Goal: Information Seeking & Learning: Learn about a topic

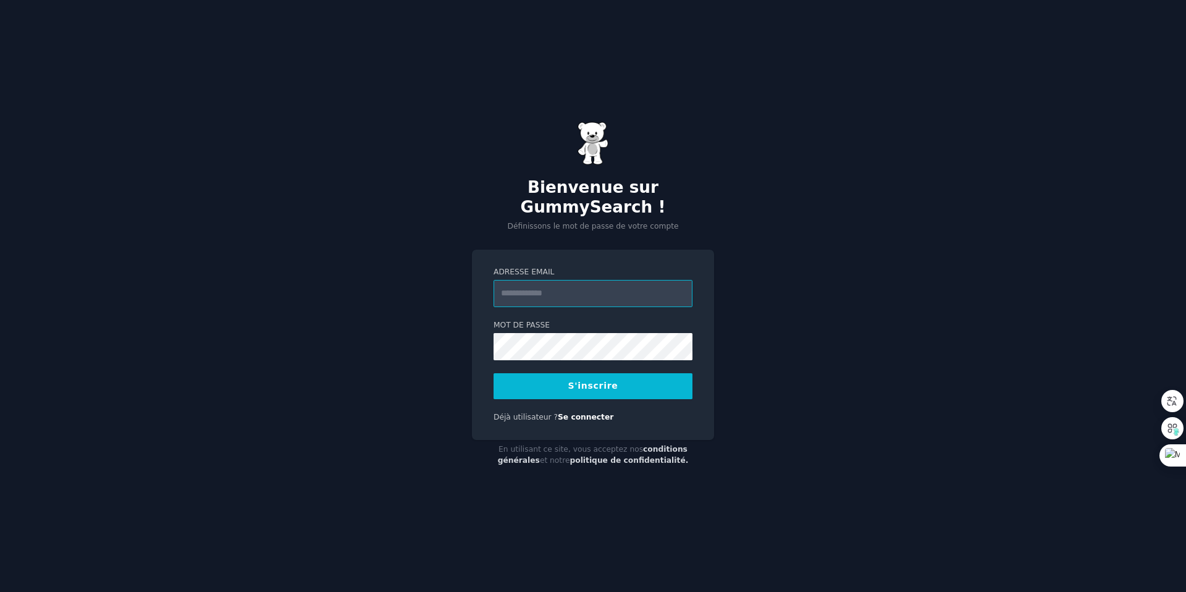
click at [605, 285] on input "Adresse email" at bounding box center [593, 293] width 199 height 27
click at [594, 380] on font "S'inscrire" at bounding box center [593, 385] width 50 height 10
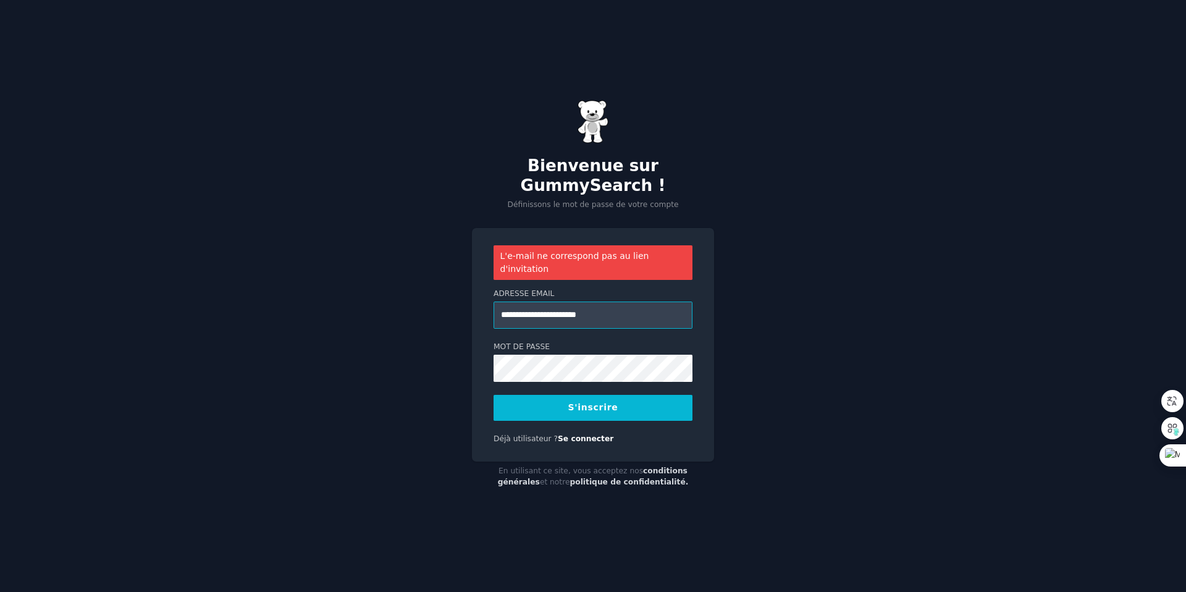
click at [610, 303] on input "**********" at bounding box center [593, 314] width 199 height 27
click at [642, 405] on button "S'inscrire" at bounding box center [593, 408] width 199 height 26
drag, startPoint x: 531, startPoint y: 306, endPoint x: 500, endPoint y: 311, distance: 31.4
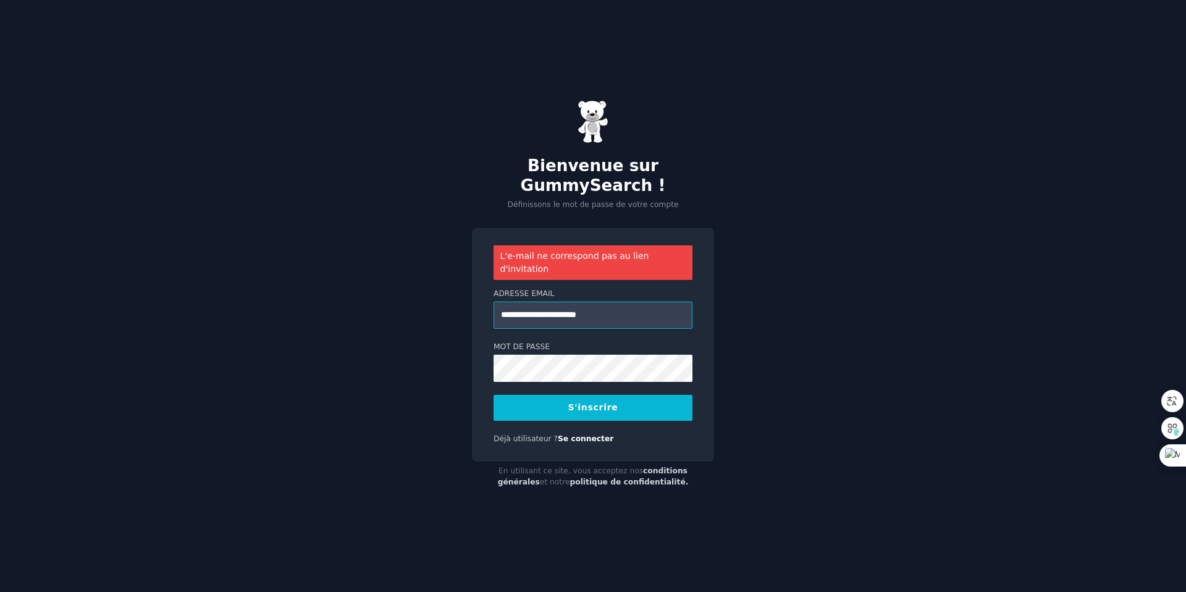
click at [500, 311] on input "**********" at bounding box center [593, 314] width 199 height 27
type input "**********"
click at [537, 395] on button "S'inscrire" at bounding box center [593, 408] width 199 height 26
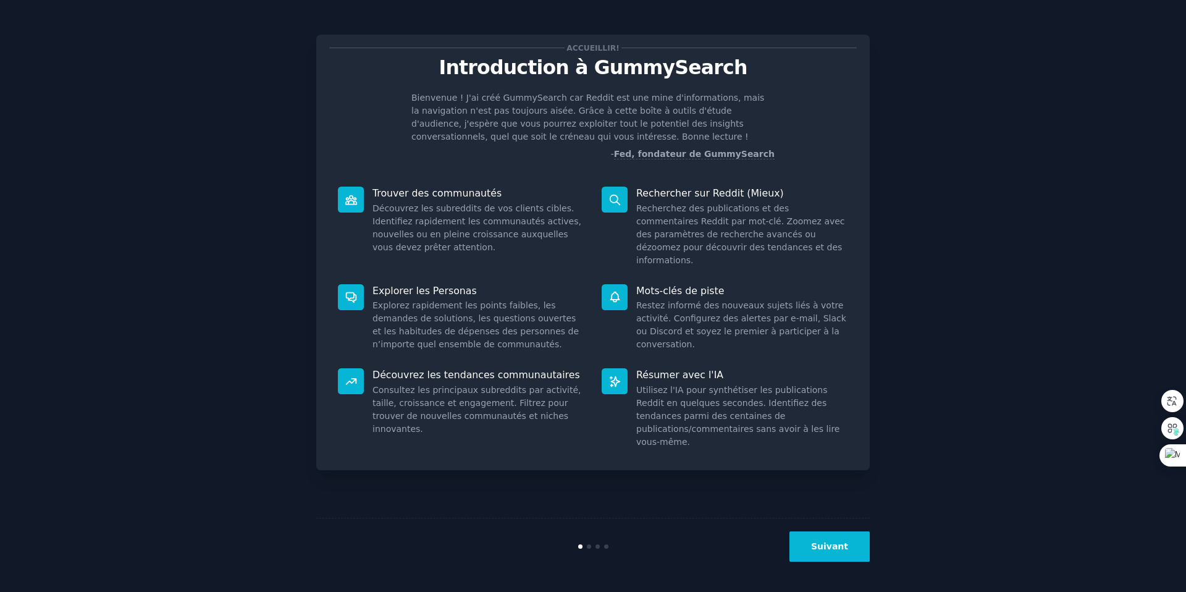
click at [832, 552] on button "Suivant" at bounding box center [829, 546] width 80 height 30
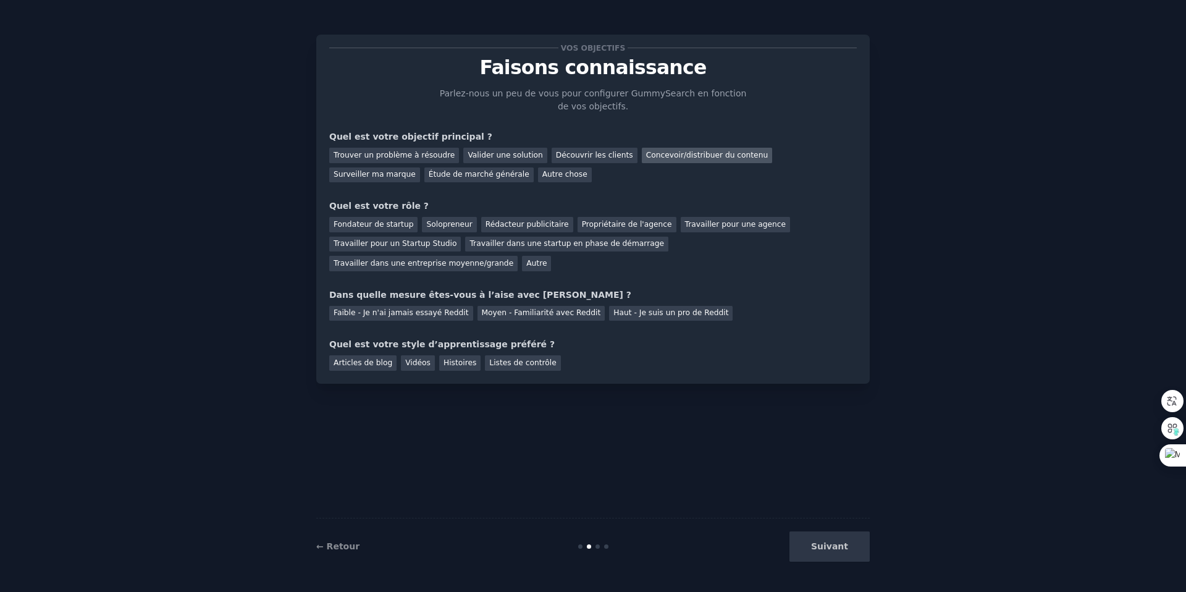
click at [665, 158] on font "Concevoir/distribuer du contenu" at bounding box center [707, 155] width 122 height 9
click at [559, 157] on font "Découvrir les clients" at bounding box center [594, 155] width 77 height 9
click at [650, 158] on font "Concevoir/distribuer du contenu" at bounding box center [707, 155] width 122 height 9
click at [526, 263] on font "Autre" at bounding box center [536, 263] width 20 height 9
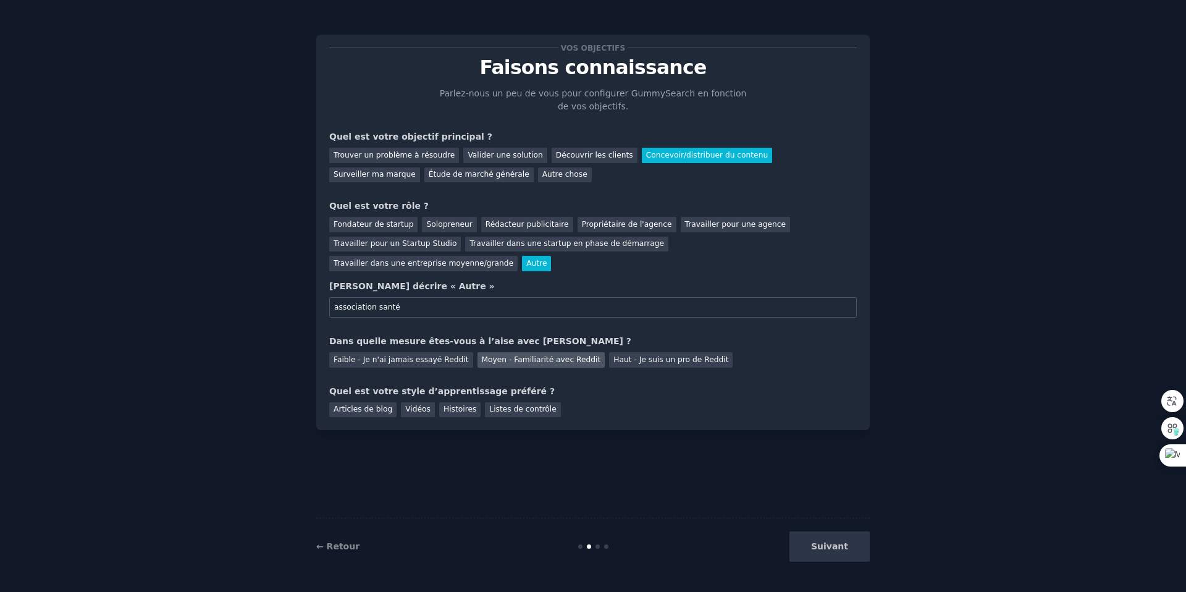
type input "association santé"
click at [524, 363] on font "Moyen - Familiarité avec Reddit" at bounding box center [541, 359] width 119 height 9
click at [427, 411] on div "Vidéos" at bounding box center [418, 409] width 34 height 15
click at [834, 553] on button "Suivant" at bounding box center [829, 546] width 80 height 30
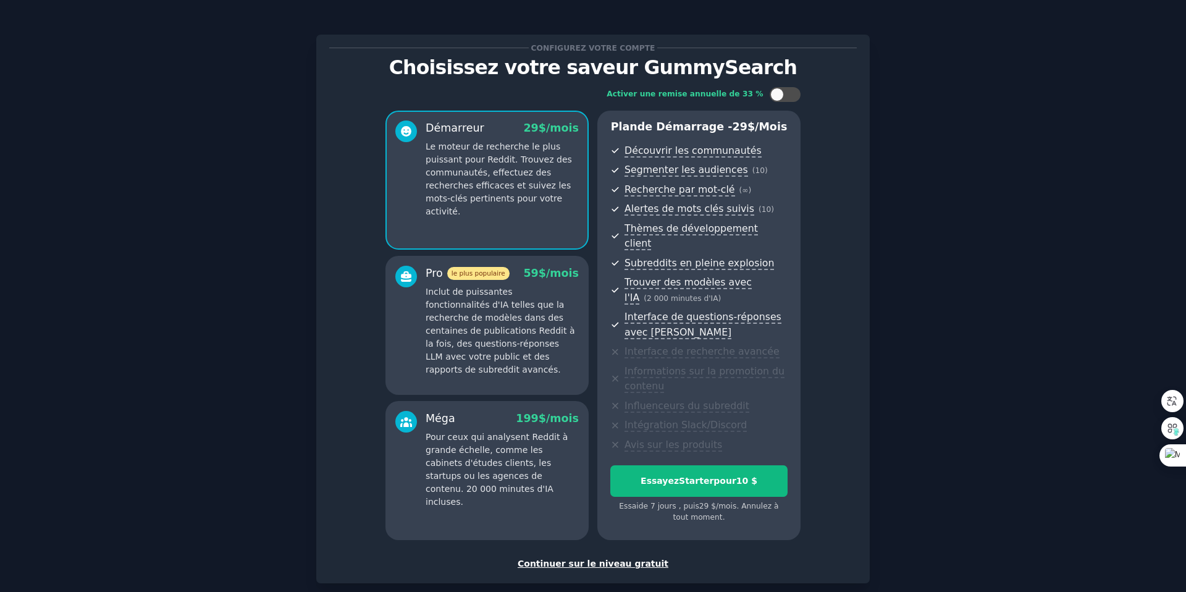
click at [643, 558] on font "Continuer sur le niveau gratuit" at bounding box center [593, 563] width 151 height 10
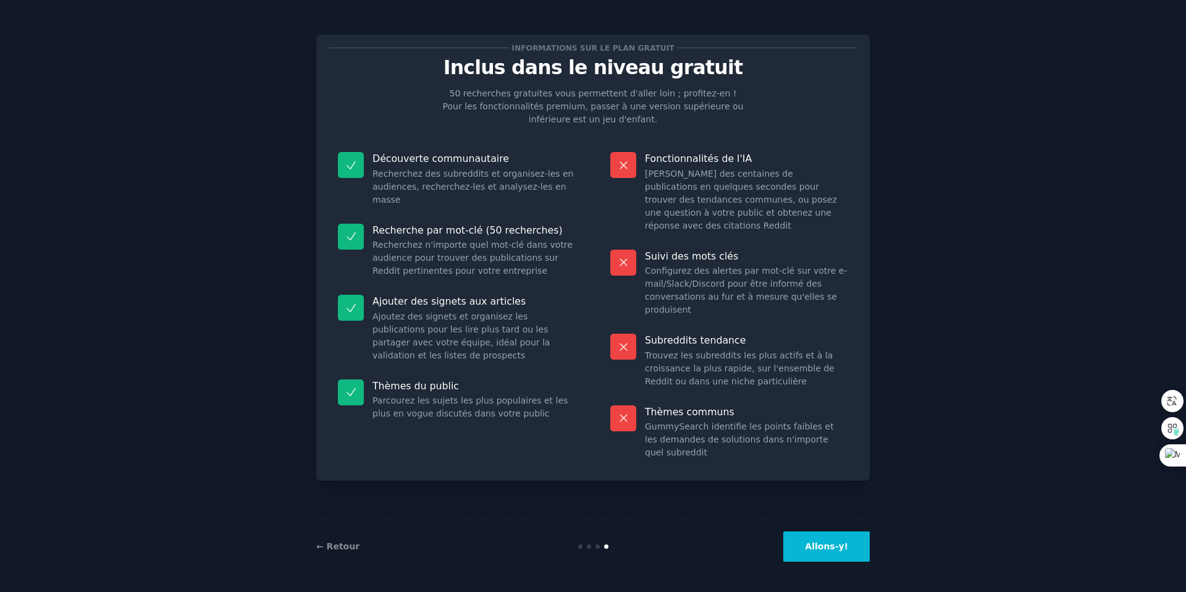
click at [814, 543] on font "Allons-y!" at bounding box center [826, 546] width 43 height 10
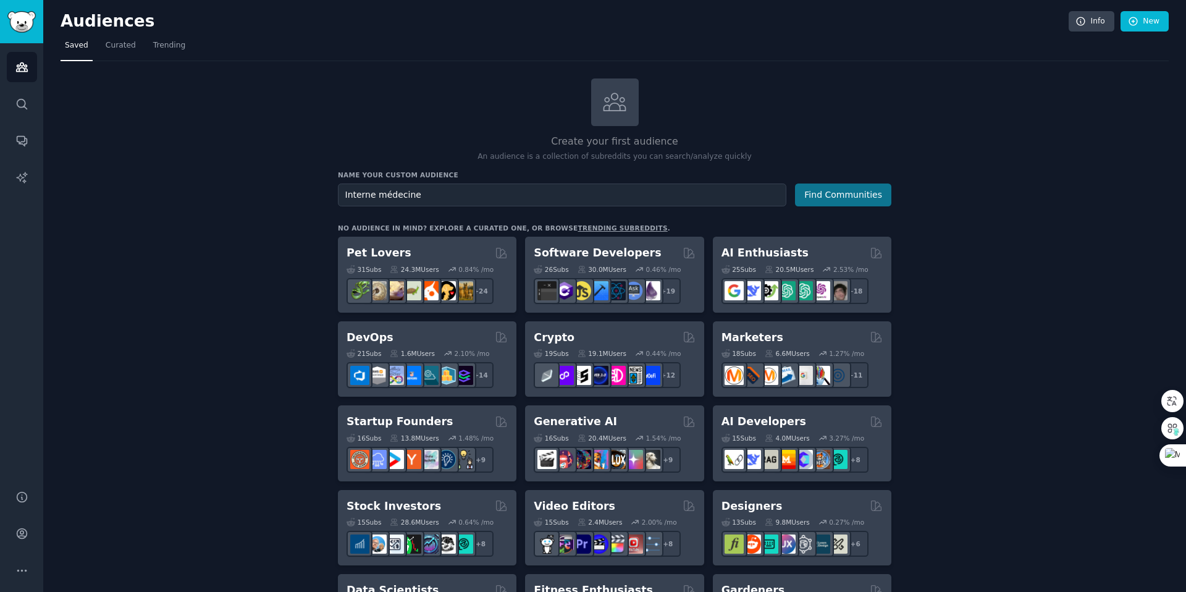
type input "Interne médecine"
click at [848, 200] on button "Find Communities" at bounding box center [843, 194] width 96 height 23
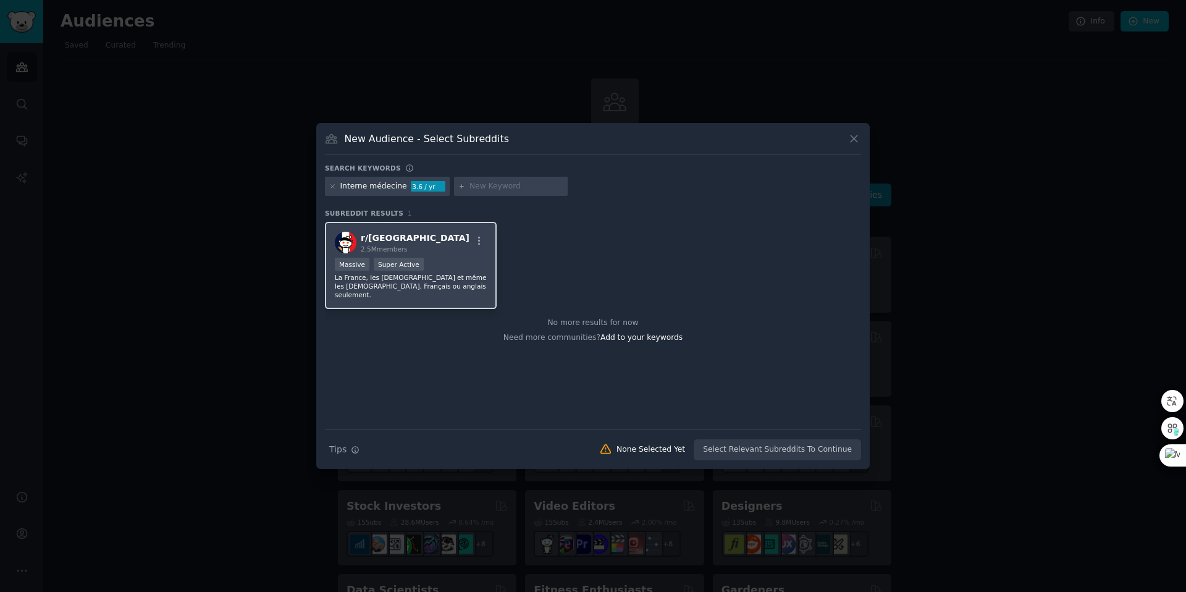
click at [445, 238] on div "r/ france 2.5M members" at bounding box center [411, 243] width 152 height 22
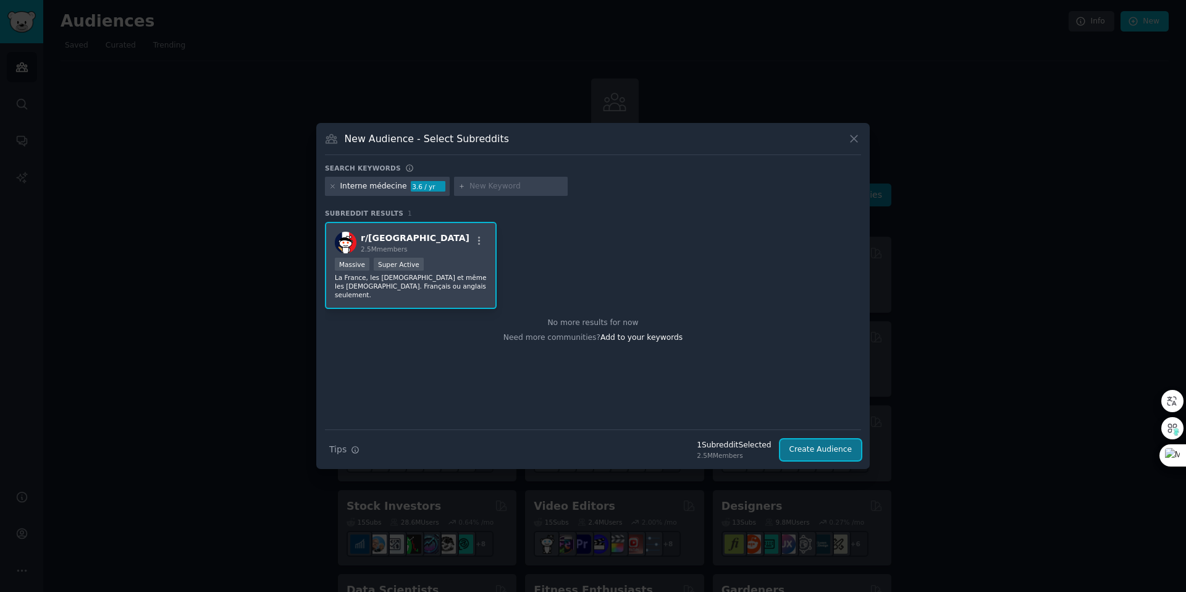
click at [808, 449] on button "Create Audience" at bounding box center [821, 449] width 82 height 21
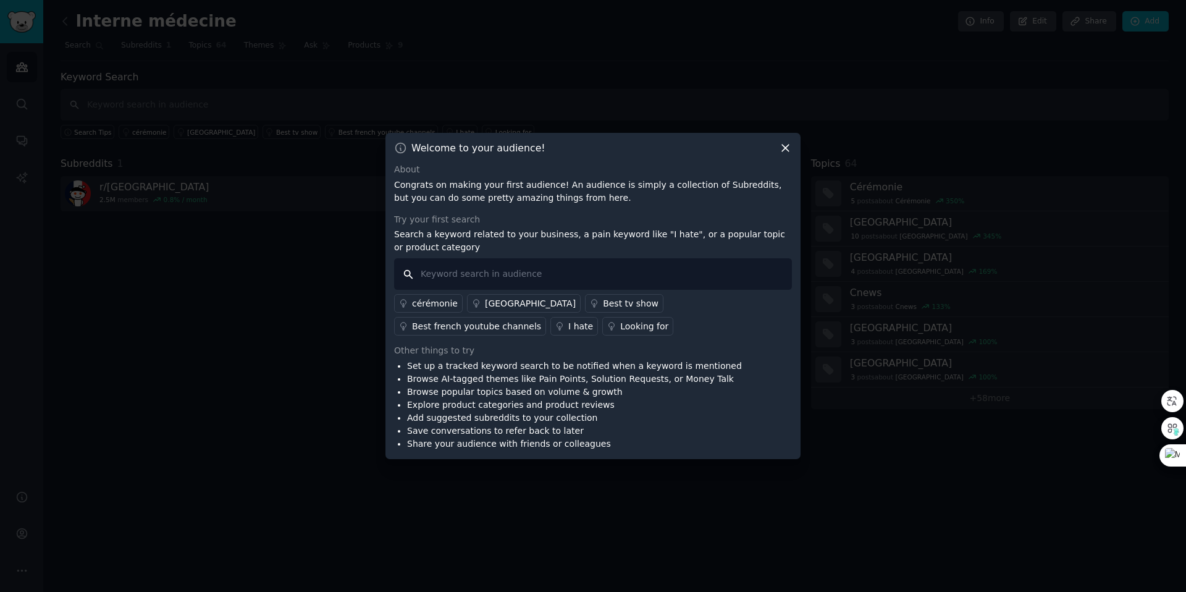
click at [532, 276] on input "text" at bounding box center [593, 274] width 398 height 32
type input "interne médecine"
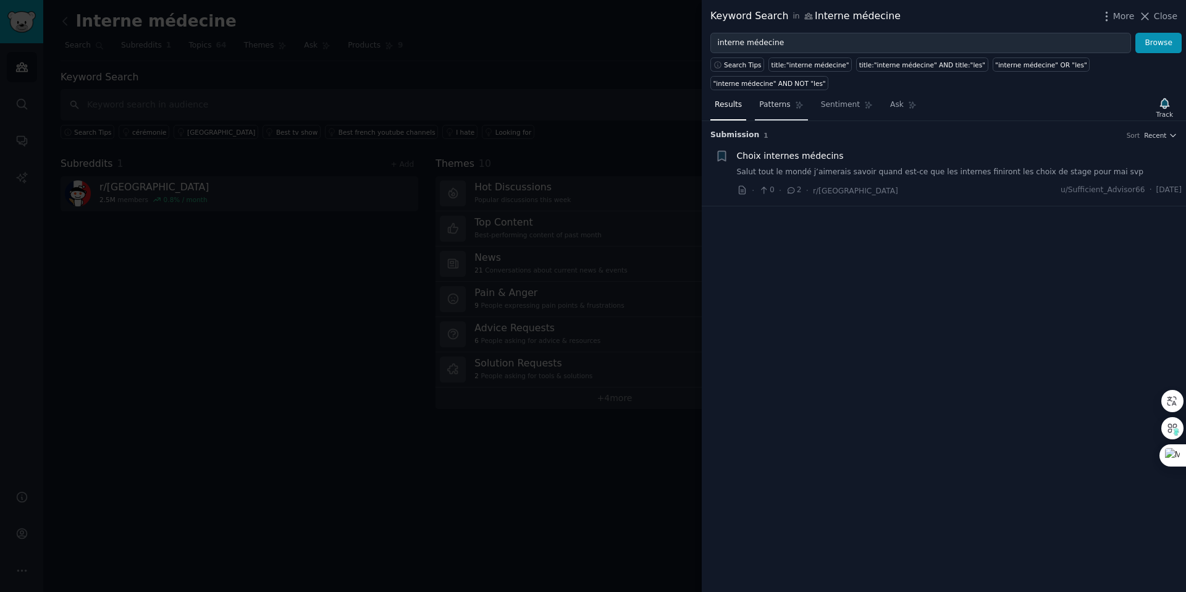
click at [783, 111] on link "Patterns" at bounding box center [781, 107] width 53 height 25
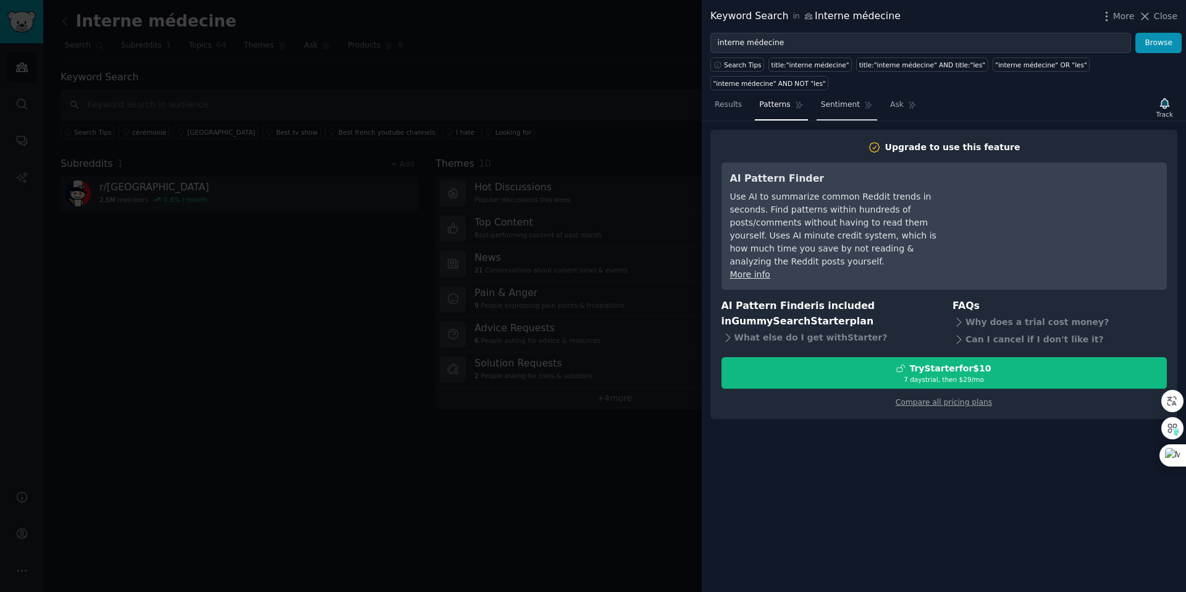
click at [833, 107] on span "Sentiment" at bounding box center [840, 104] width 39 height 11
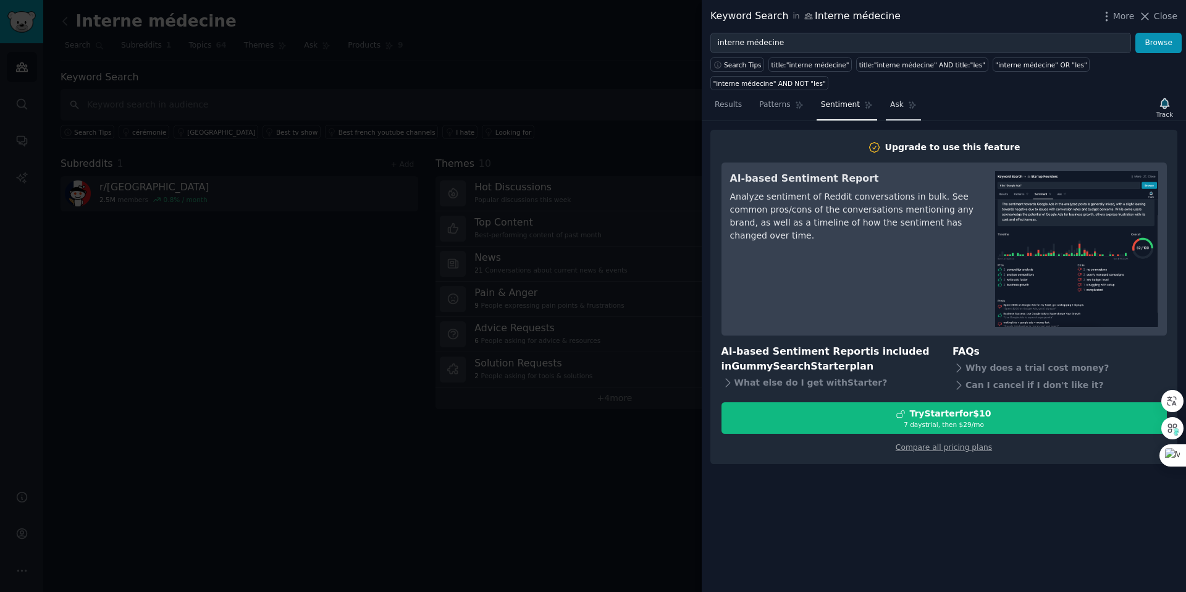
click at [890, 109] on span "Ask" at bounding box center [897, 104] width 14 height 11
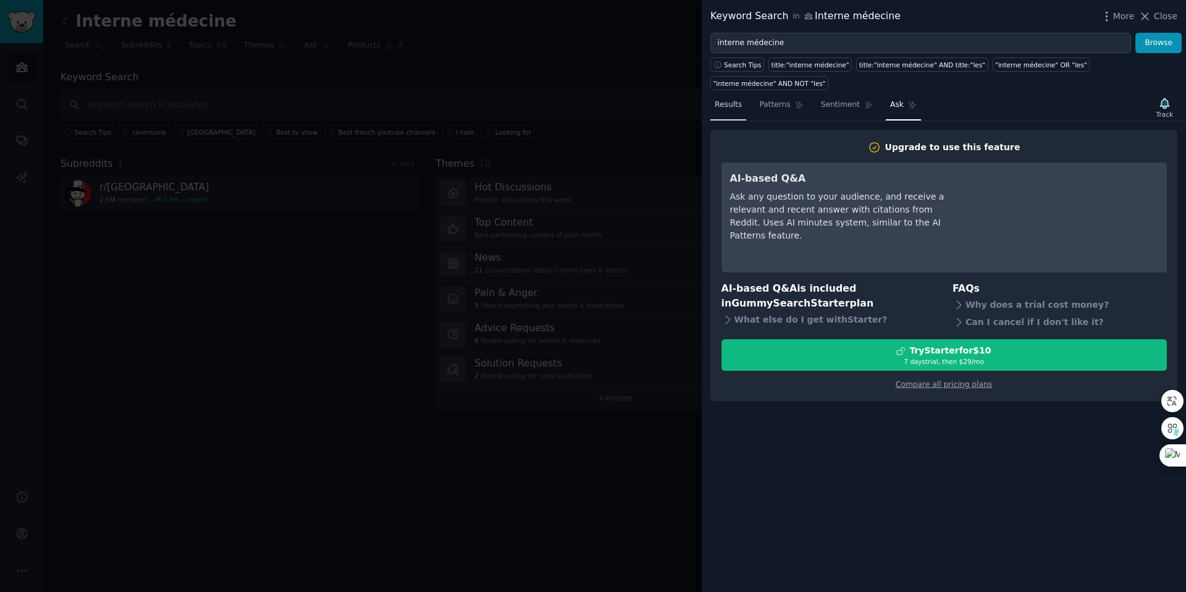
click at [728, 107] on span "Results" at bounding box center [728, 104] width 27 height 11
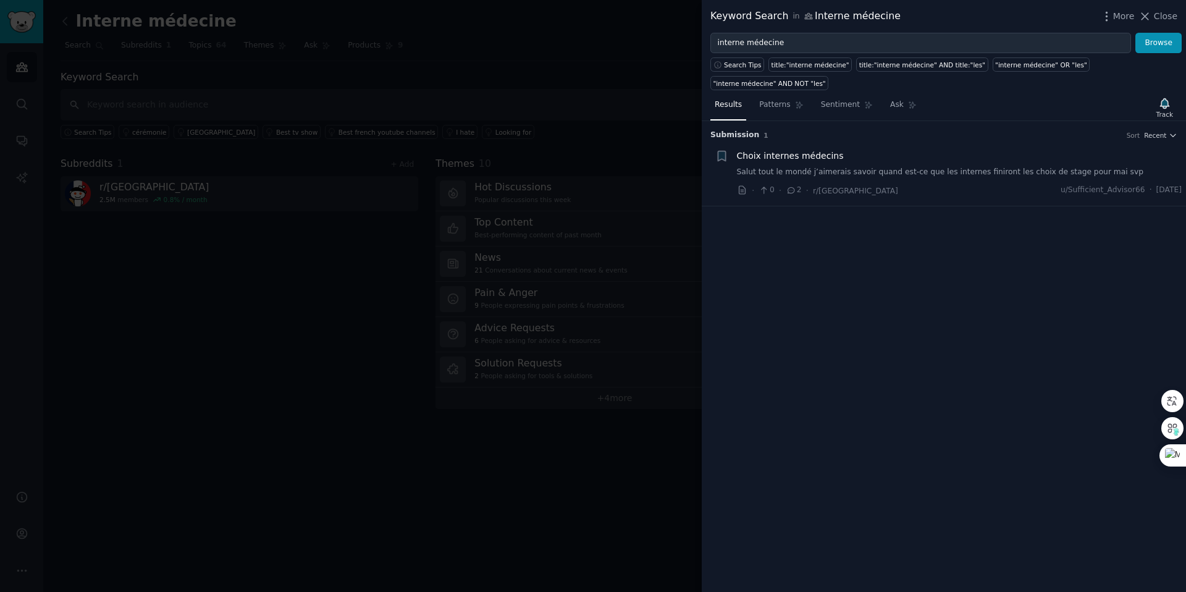
click at [789, 161] on span "Choix internes médecins" at bounding box center [790, 155] width 107 height 13
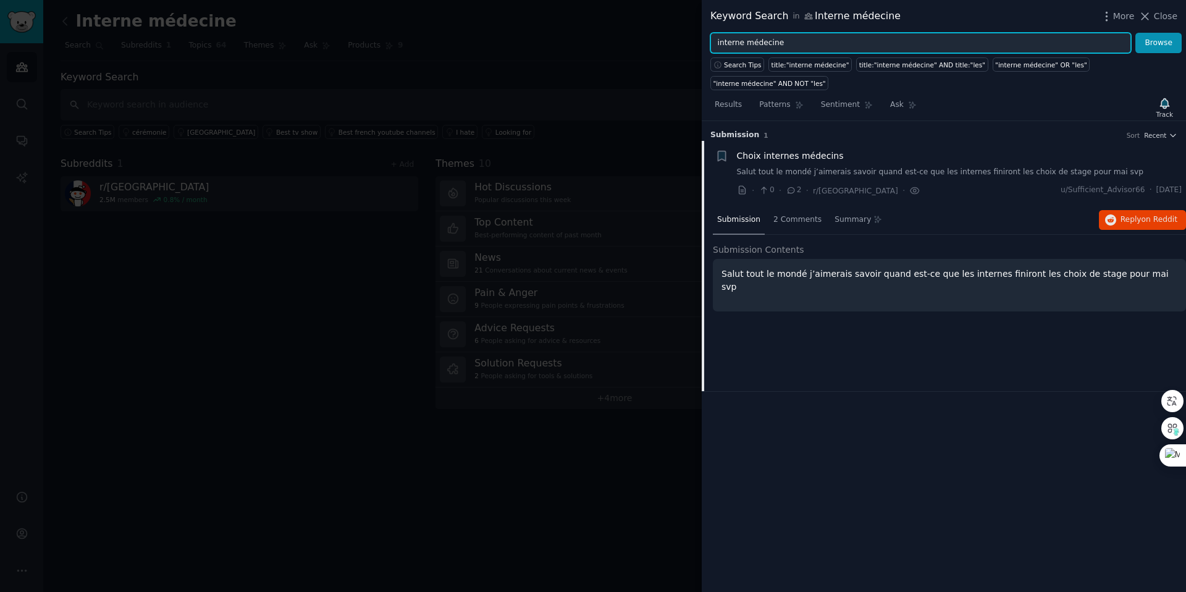
click at [810, 44] on input "interne médecine" at bounding box center [920, 43] width 421 height 21
click at [1135, 33] on button "Browse" at bounding box center [1158, 43] width 46 height 21
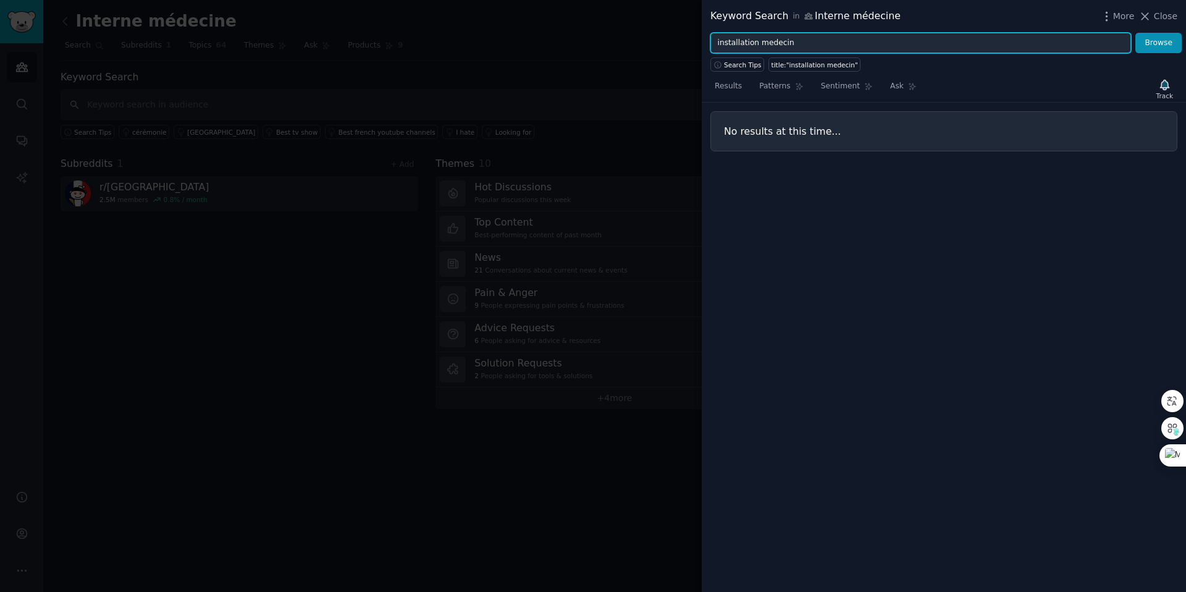
click at [754, 45] on input "installation medecin" at bounding box center [920, 43] width 421 height 21
click at [729, 44] on input "installation medecin" at bounding box center [920, 43] width 421 height 21
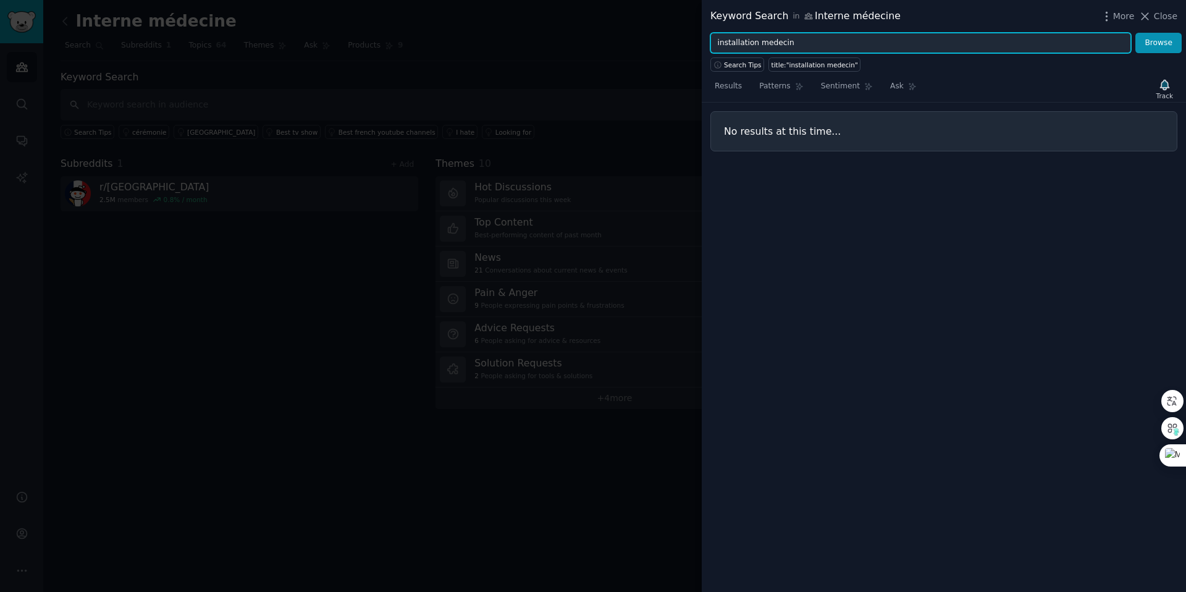
click at [729, 44] on input "installation medecin" at bounding box center [920, 43] width 421 height 21
click at [1135, 33] on button "Browse" at bounding box center [1158, 43] width 46 height 21
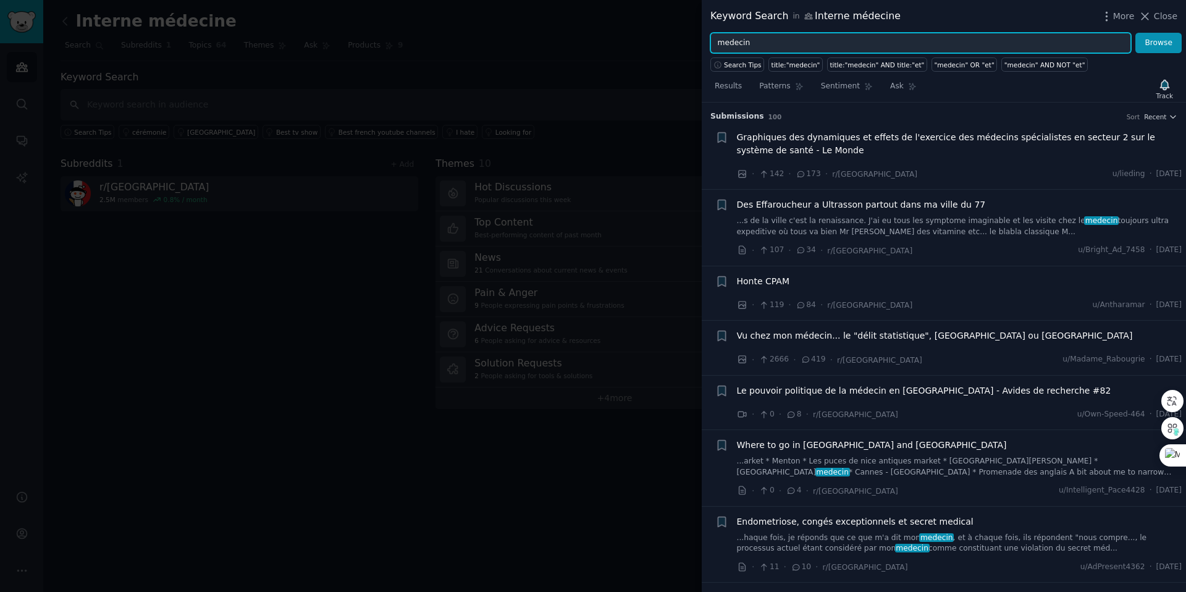
click at [773, 43] on input "medecin" at bounding box center [920, 43] width 421 height 21
click at [1135, 33] on button "Browse" at bounding box center [1158, 43] width 46 height 21
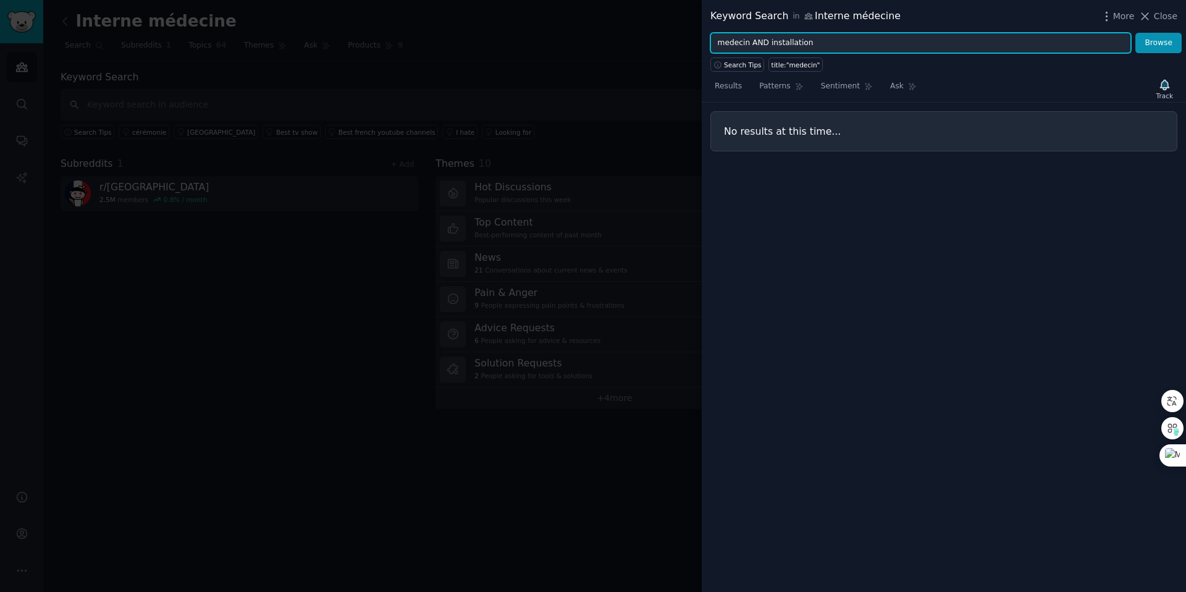
drag, startPoint x: 810, startPoint y: 43, endPoint x: 752, endPoint y: 44, distance: 58.1
click at [752, 44] on input "medecin AND installation" at bounding box center [920, 43] width 421 height 21
click at [1135, 33] on button "Browse" at bounding box center [1158, 43] width 46 height 21
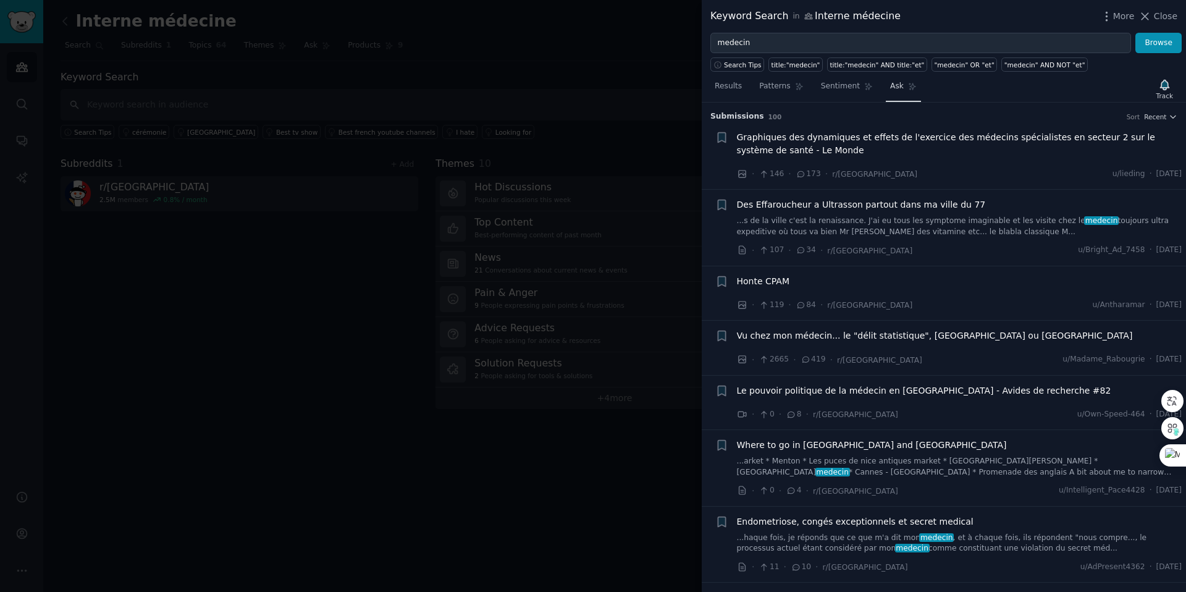
click at [894, 89] on span "Ask" at bounding box center [897, 86] width 14 height 11
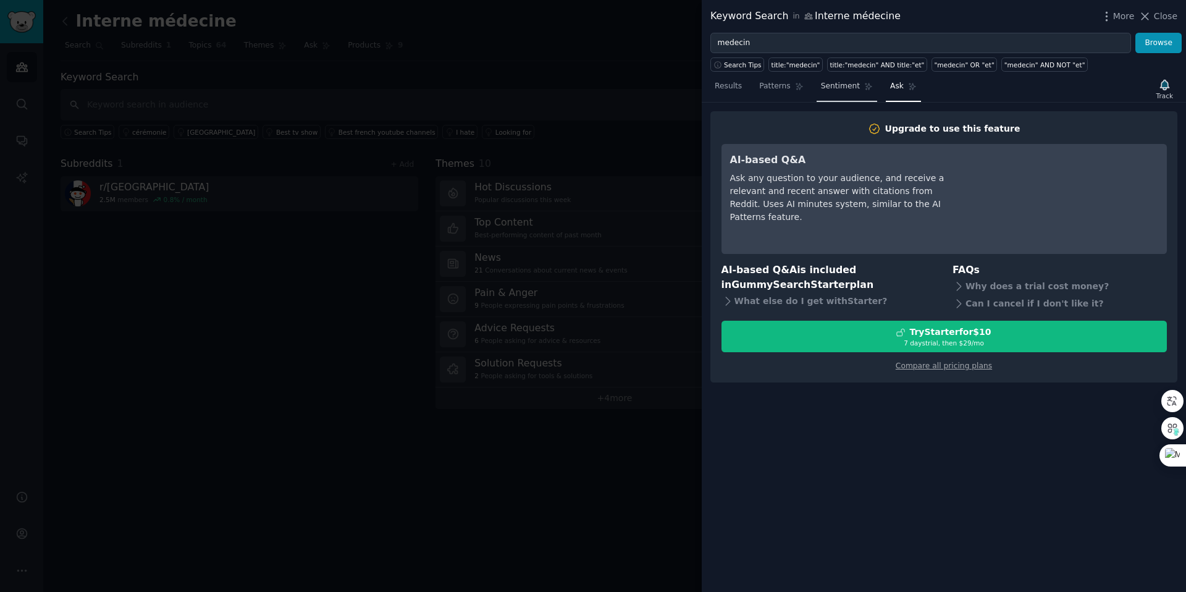
click at [829, 91] on span "Sentiment" at bounding box center [840, 86] width 39 height 11
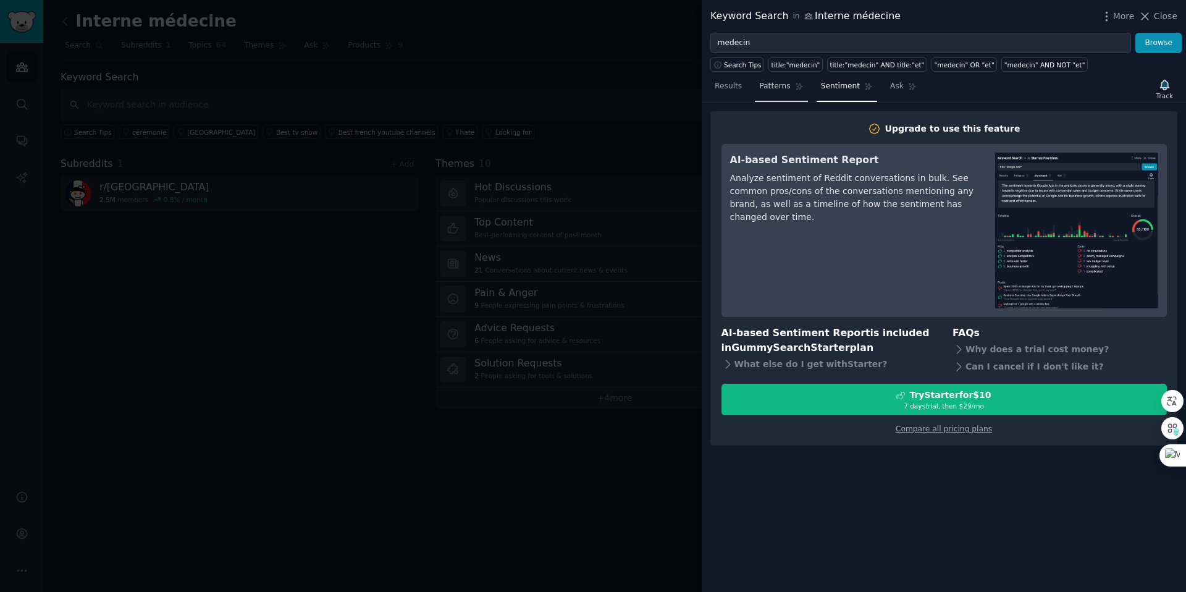
click at [775, 91] on span "Patterns" at bounding box center [774, 86] width 31 height 11
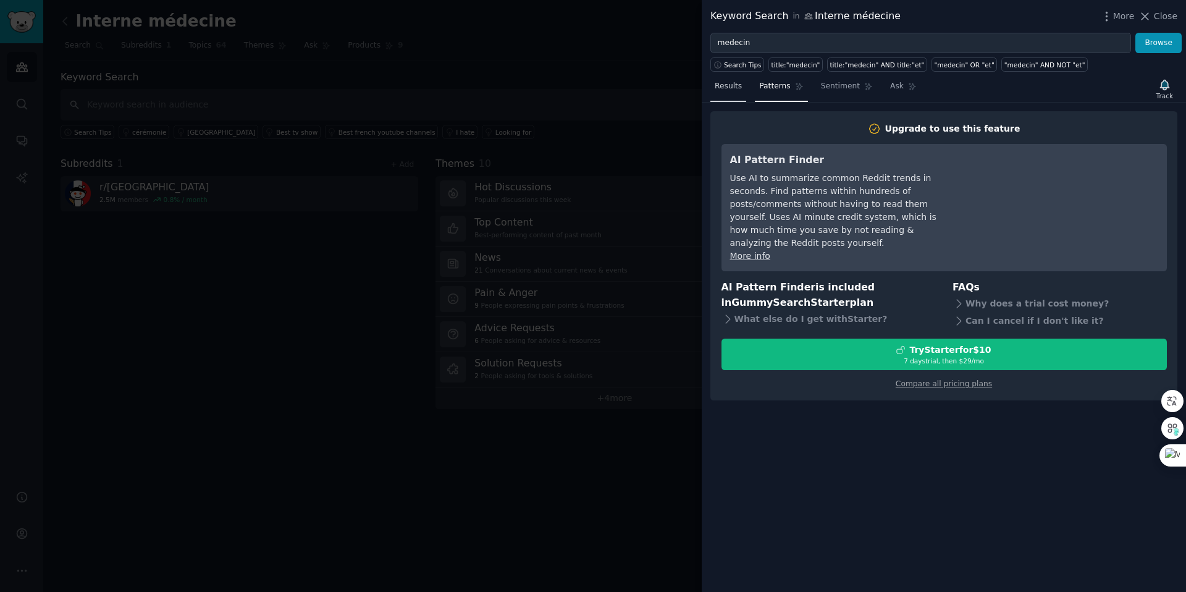
click at [733, 88] on span "Results" at bounding box center [728, 86] width 27 height 11
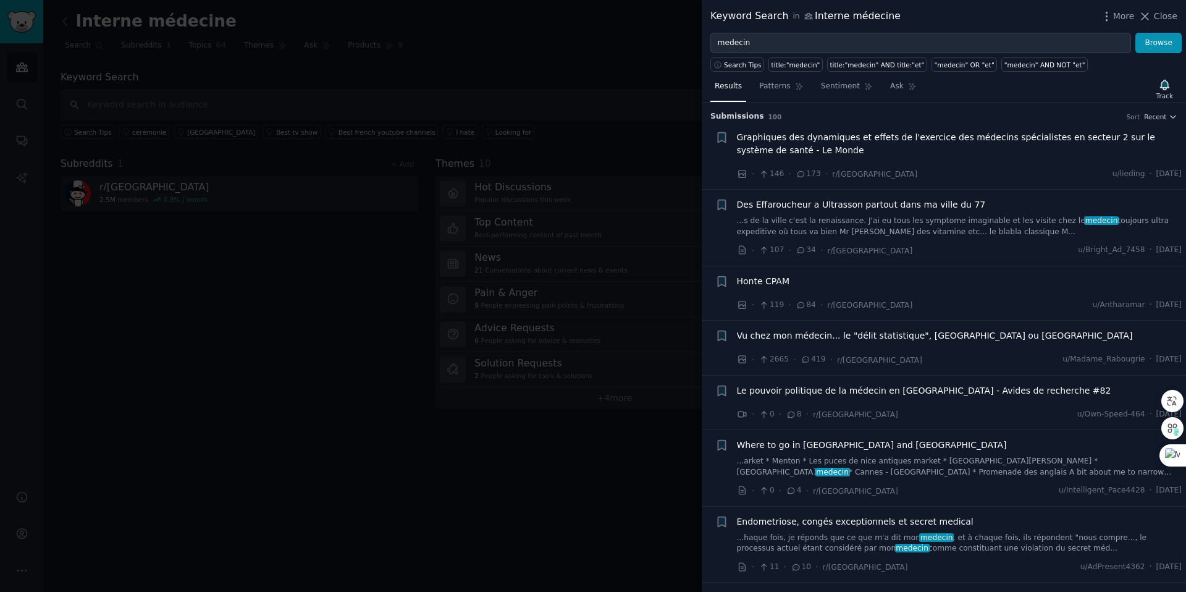
click at [913, 142] on span "Graphiques des dynamiques et effets de l'exercice des médecins spécialistes en …" at bounding box center [959, 144] width 445 height 26
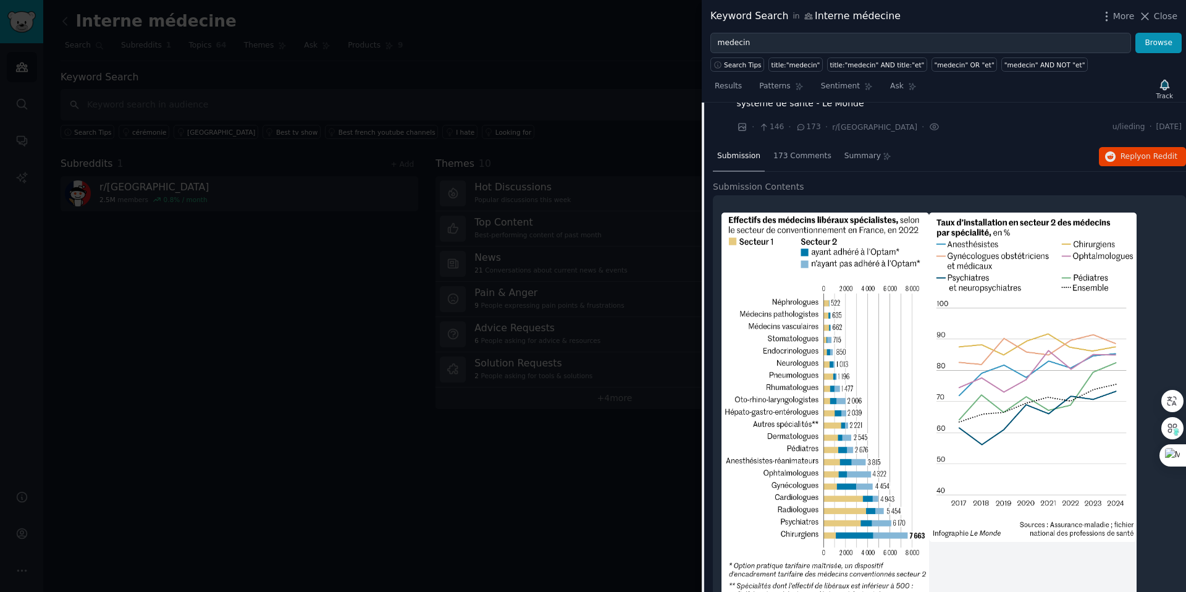
scroll to position [32, 0]
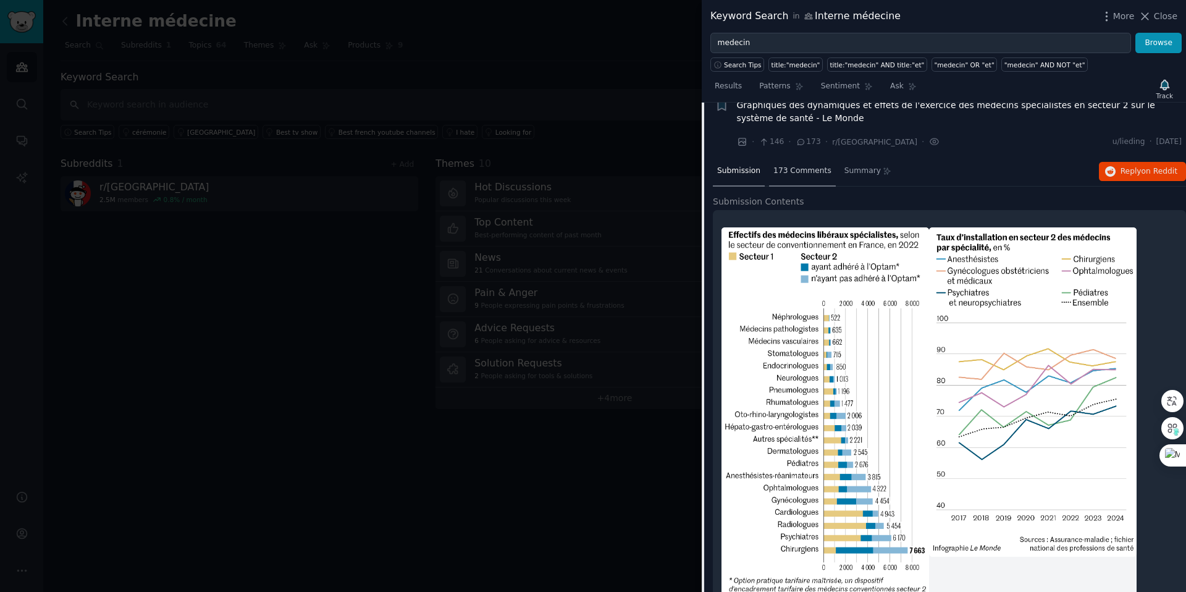
click at [797, 172] on span "173 Comments" at bounding box center [802, 171] width 58 height 11
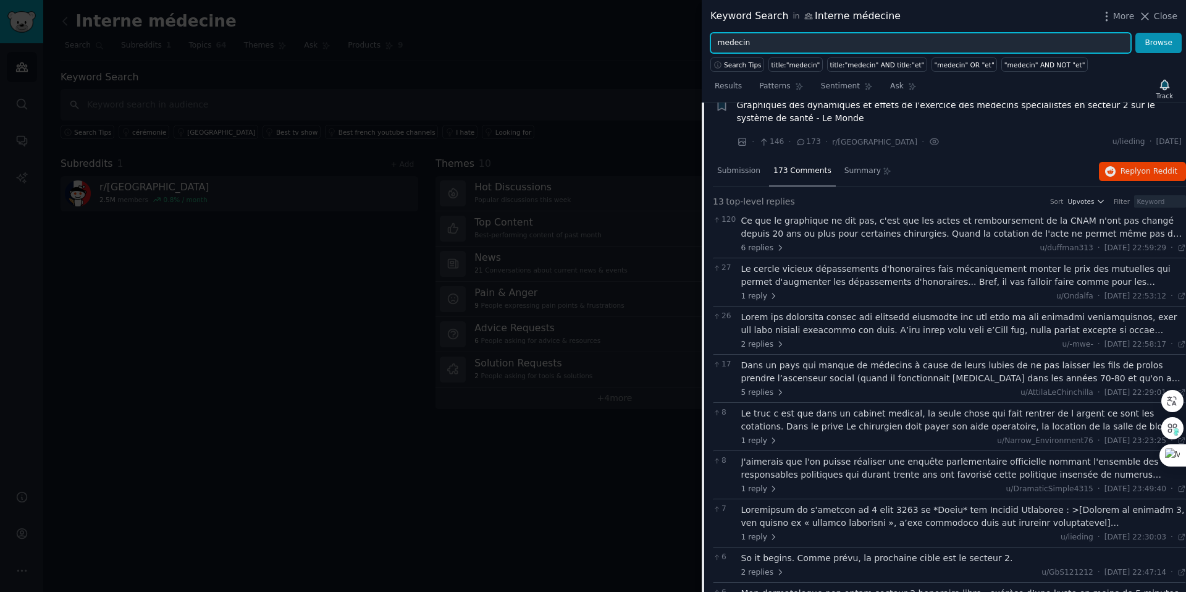
click at [747, 47] on input "medecin" at bounding box center [920, 43] width 421 height 21
click at [1135, 33] on button "Browse" at bounding box center [1158, 43] width 46 height 21
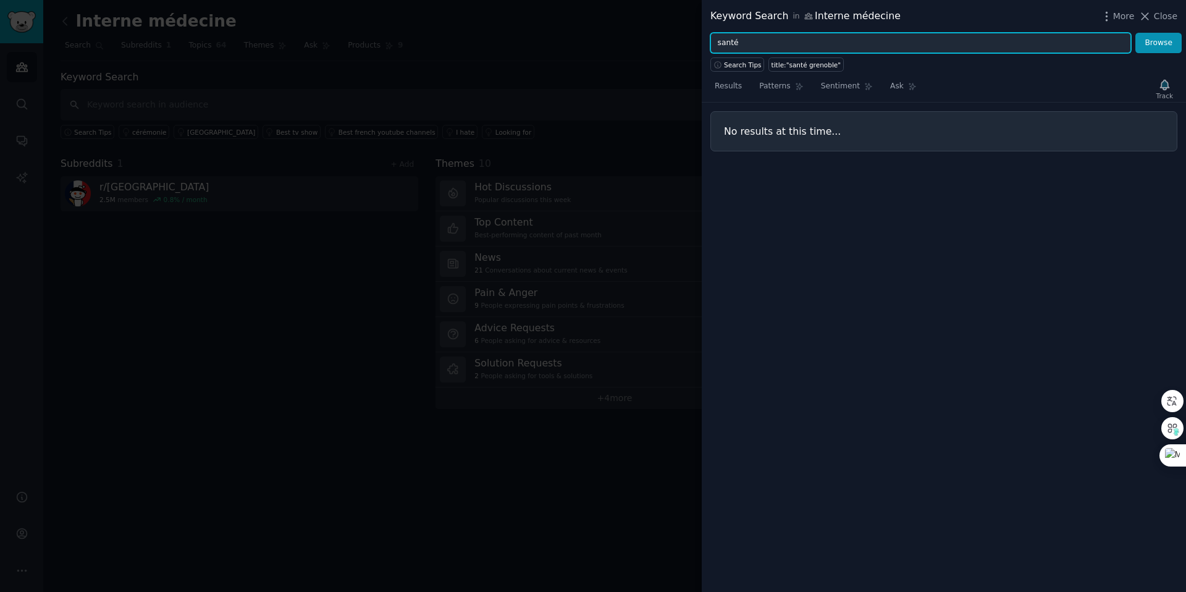
type input "santé"
click at [1135, 33] on button "Browse" at bounding box center [1158, 43] width 46 height 21
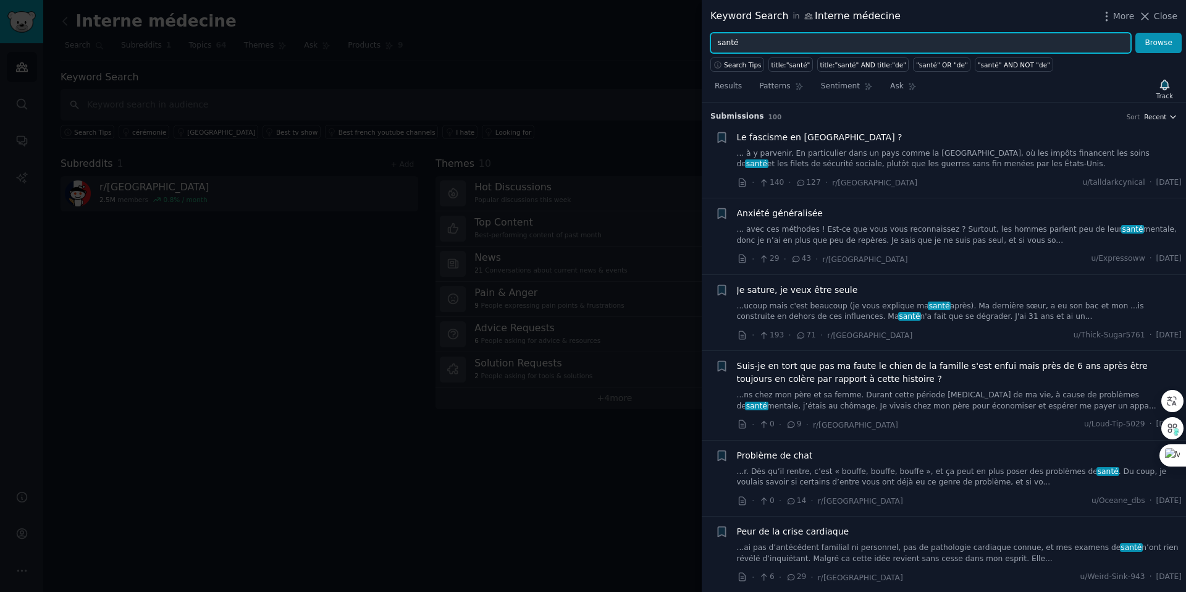
click at [1169, 117] on icon "button" at bounding box center [1173, 116] width 9 height 9
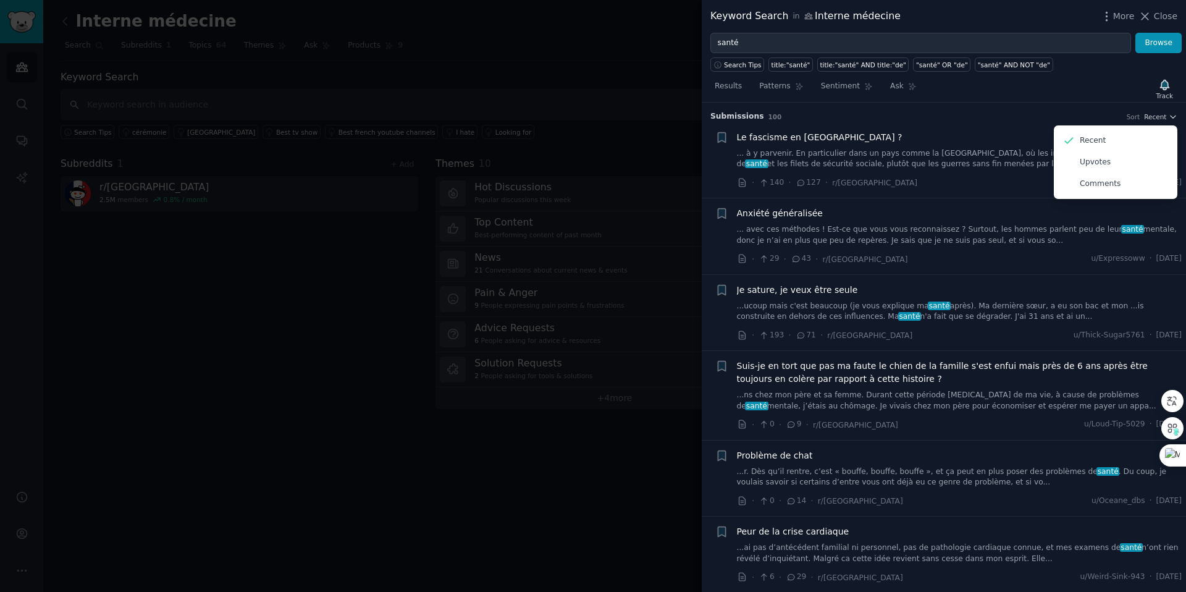
click at [1082, 112] on h3 "Submission s 100 Sort Recent Recent Upvotes Comments" at bounding box center [943, 116] width 467 height 11
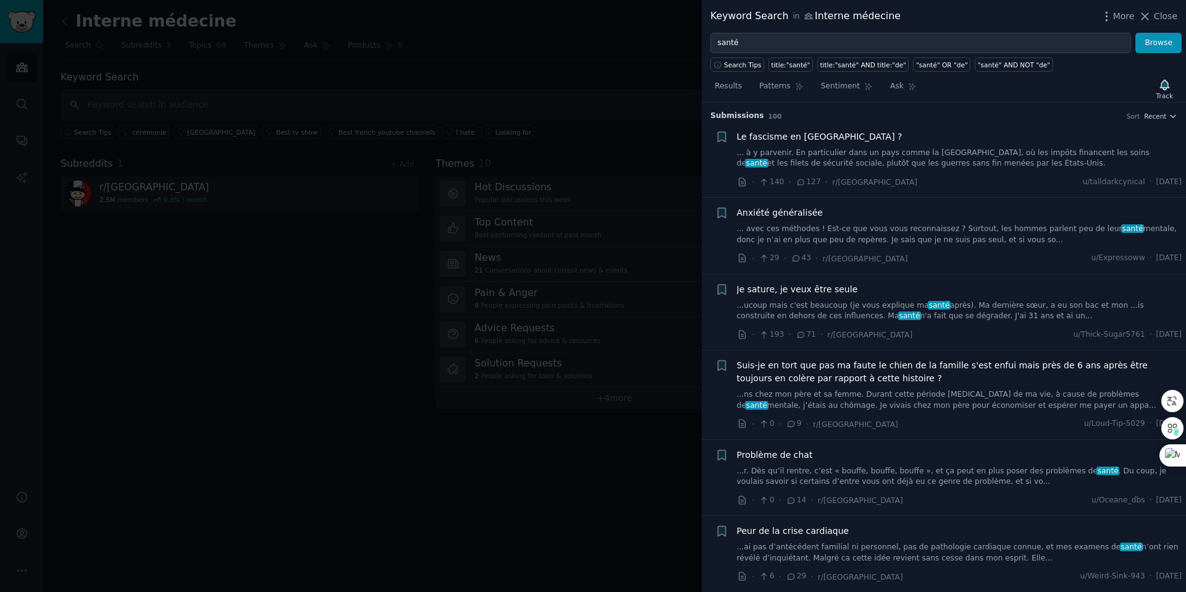
scroll to position [0, 0]
click at [1149, 14] on icon at bounding box center [1144, 16] width 13 height 13
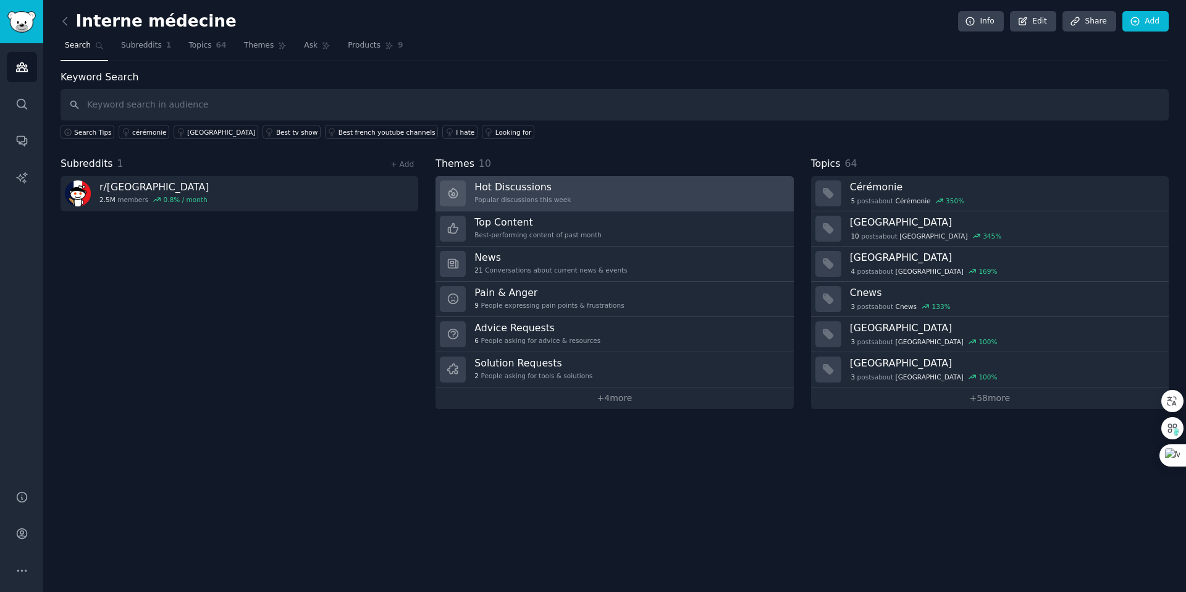
click at [605, 200] on link "Hot Discussions Popular discussions this week" at bounding box center [614, 193] width 358 height 35
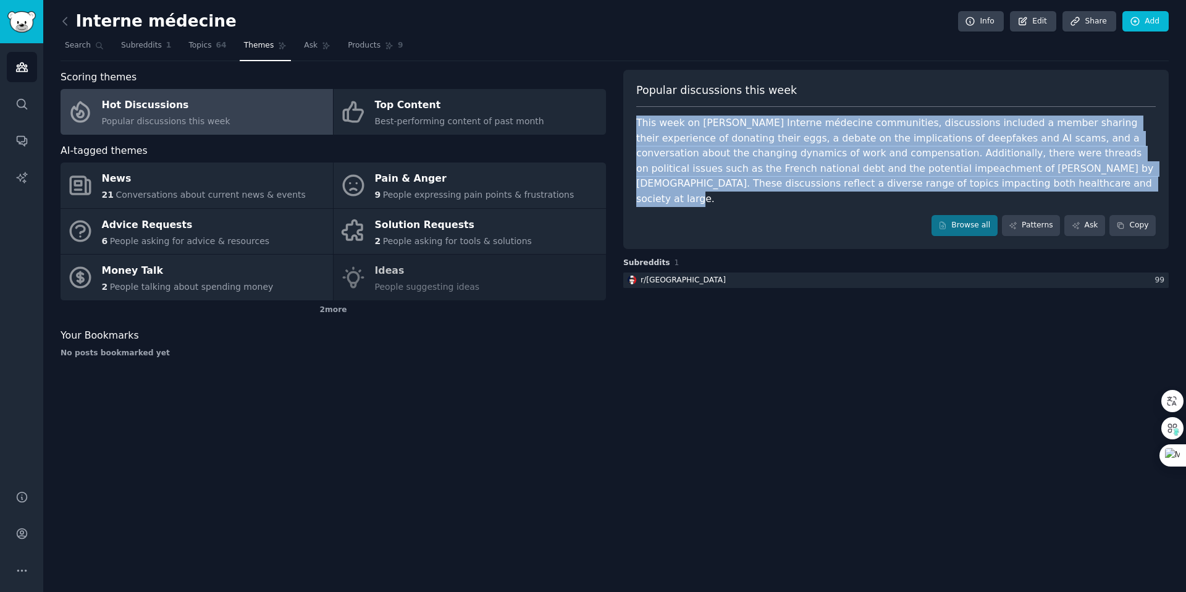
drag, startPoint x: 636, startPoint y: 121, endPoint x: 960, endPoint y: 186, distance: 330.1
click at [960, 186] on div "This week on Reddit's Interne médecine communities, discussions included a memb…" at bounding box center [895, 161] width 519 height 91
